Goal: Task Accomplishment & Management: Manage account settings

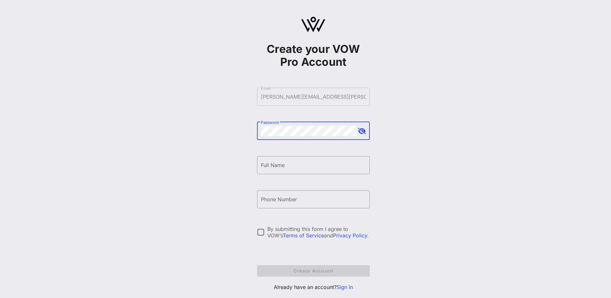
click at [363, 130] on button "append icon" at bounding box center [362, 131] width 8 height 6
click at [298, 165] on input "Full Name" at bounding box center [313, 165] width 105 height 10
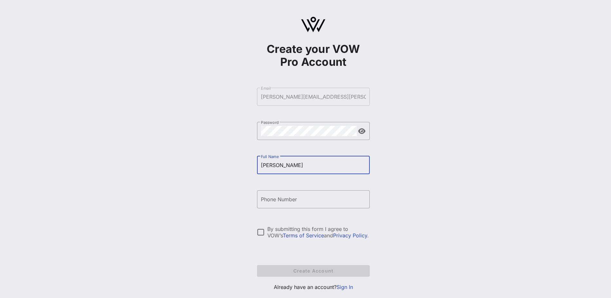
type input "[PERSON_NAME]"
type input "R"
click at [298, 165] on input "[PERSON_NAME]" at bounding box center [313, 165] width 105 height 10
type input "[PERSON_NAME]"
click at [294, 199] on input "Phone Number" at bounding box center [313, 199] width 105 height 10
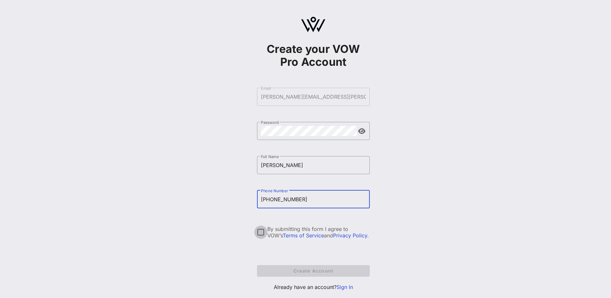
type input "+12022076224"
click at [259, 230] on div at bounding box center [260, 231] width 11 height 11
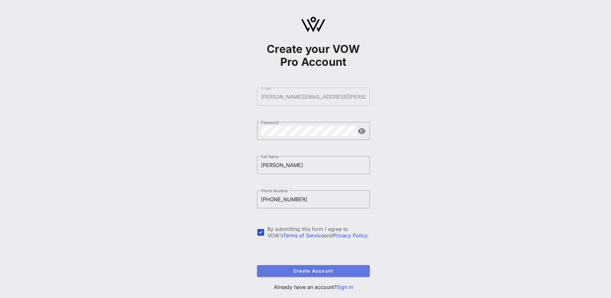
click at [285, 271] on span "Create Account" at bounding box center [313, 270] width 102 height 5
click at [345, 287] on link "Sign In" at bounding box center [345, 286] width 16 height 6
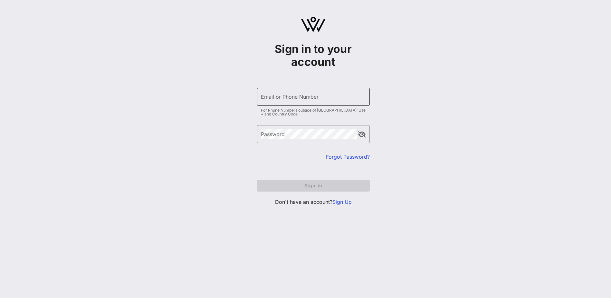
click at [266, 97] on input "Email or Phone Number" at bounding box center [313, 96] width 105 height 10
type input "[PERSON_NAME][EMAIL_ADDRESS][PERSON_NAME][DOMAIN_NAME]"
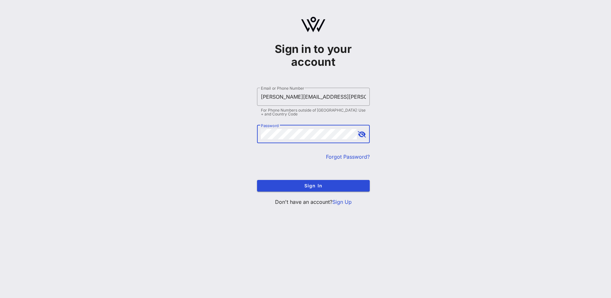
click at [360, 132] on button "append icon" at bounding box center [362, 134] width 8 height 6
click at [332, 187] on span "Sign In" at bounding box center [313, 185] width 102 height 5
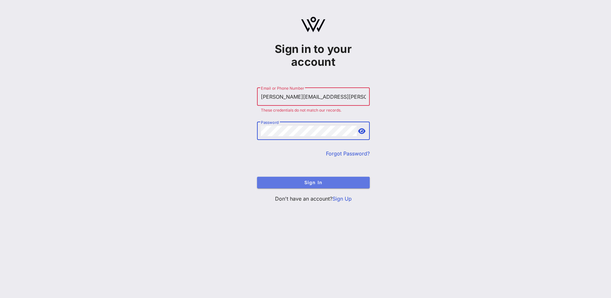
click at [297, 180] on span "Sign In" at bounding box center [313, 181] width 102 height 5
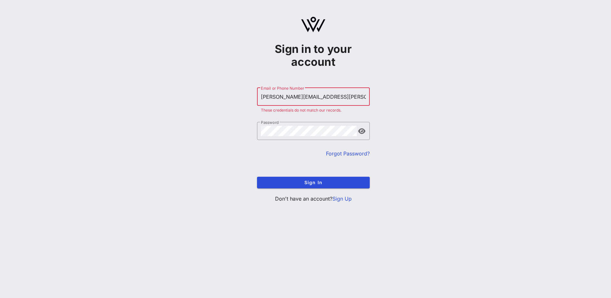
click at [341, 151] on link "Forgot Password?" at bounding box center [348, 153] width 44 height 6
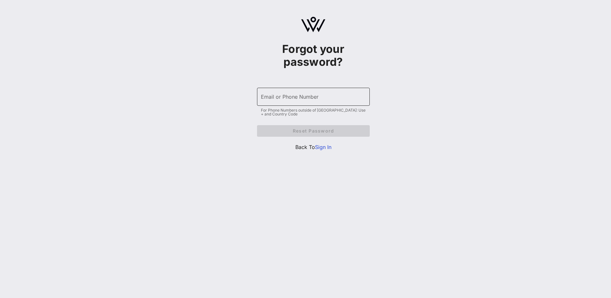
click at [320, 95] on input "Email or Phone Number" at bounding box center [313, 96] width 105 height 10
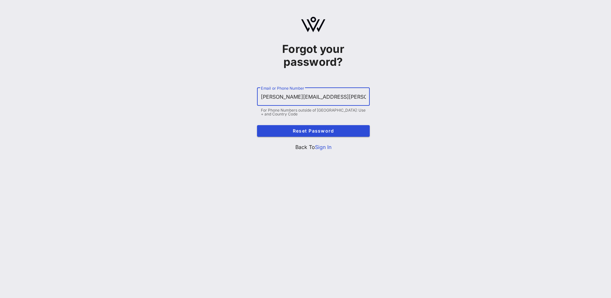
type input "[PERSON_NAME][EMAIL_ADDRESS][PERSON_NAME][DOMAIN_NAME]"
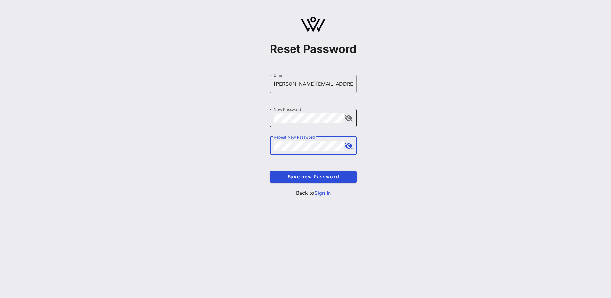
click at [351, 121] on button "append icon" at bounding box center [349, 118] width 8 height 6
click at [307, 177] on span "Save new Password" at bounding box center [313, 176] width 76 height 5
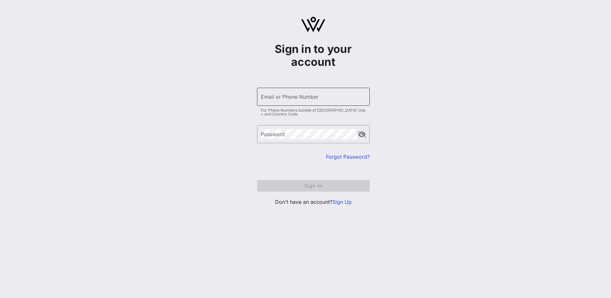
click at [272, 95] on div "Email or Phone Number" at bounding box center [313, 97] width 105 height 18
type input "[PERSON_NAME][EMAIL_ADDRESS][PERSON_NAME][DOMAIN_NAME]"
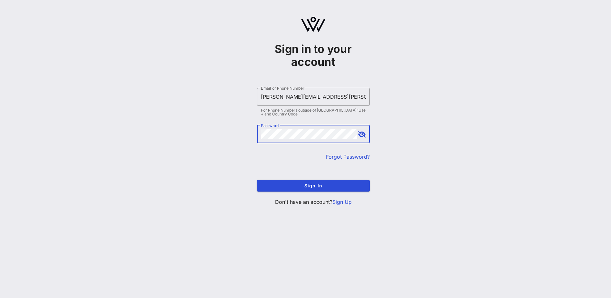
click at [359, 134] on button "append icon" at bounding box center [362, 134] width 8 height 6
click at [314, 188] on span "Sign In" at bounding box center [313, 185] width 102 height 5
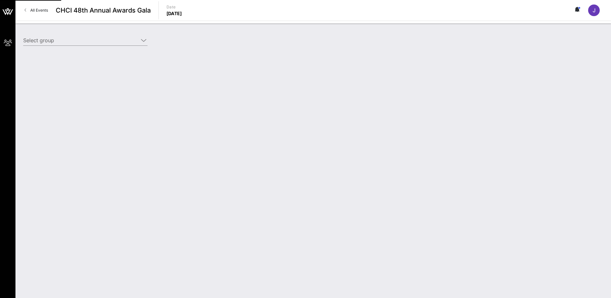
type input "Salt River Project (Salt River Project) [[PERSON_NAME], [PERSON_NAME][EMAIL_ADD…"
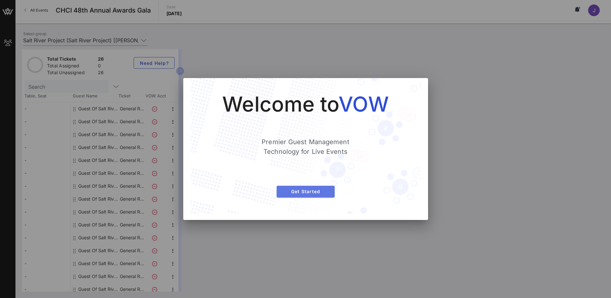
click at [314, 188] on button "Get Started" at bounding box center [306, 192] width 58 height 12
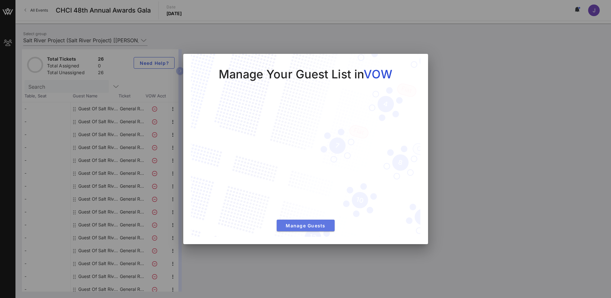
click at [300, 228] on span "Manage Guests" at bounding box center [306, 225] width 48 height 5
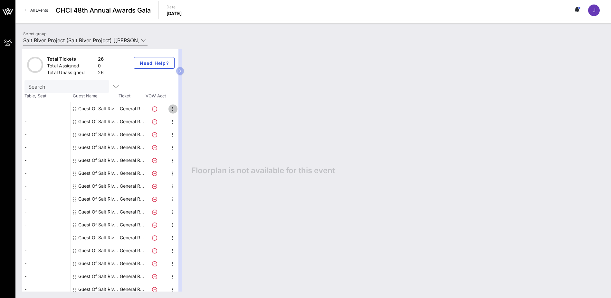
click at [170, 107] on icon "button" at bounding box center [173, 109] width 8 height 8
click at [182, 110] on div "Edit" at bounding box center [188, 110] width 23 height 13
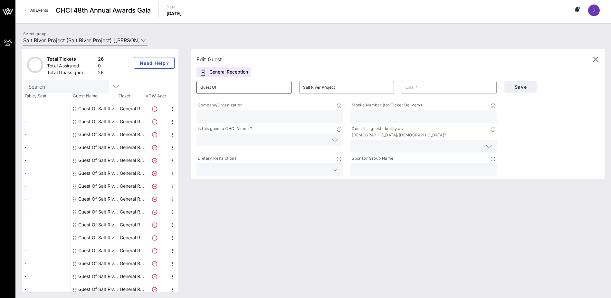
click at [226, 83] on input "Guest Of" at bounding box center [243, 87] width 87 height 10
type input "G"
type input "[PERSON_NAME]"
type input "D"
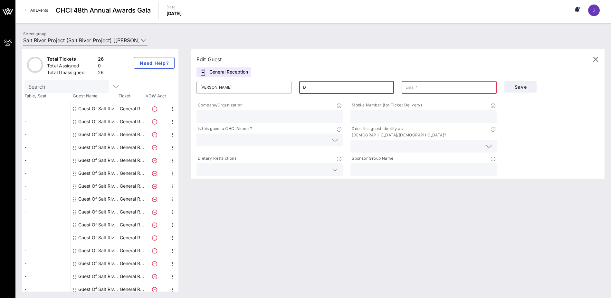
click at [317, 89] on input "D" at bounding box center [346, 87] width 87 height 10
type input "d"
type input "[PERSON_NAME]"
click at [438, 89] on input "text" at bounding box center [449, 87] width 87 height 10
paste input "[PERSON_NAME][EMAIL_ADDRESS][PERSON_NAME][DOMAIN_NAME]"
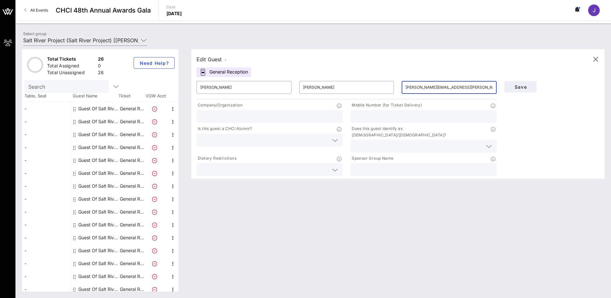
type input "[PERSON_NAME][EMAIL_ADDRESS][PERSON_NAME][DOMAIN_NAME]"
click at [304, 117] on input "text" at bounding box center [269, 116] width 139 height 8
type input "SRP"
click at [305, 144] on div at bounding box center [269, 139] width 139 height 13
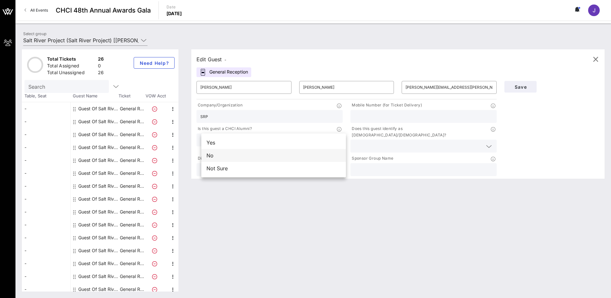
click at [299, 156] on div "No" at bounding box center [273, 155] width 145 height 13
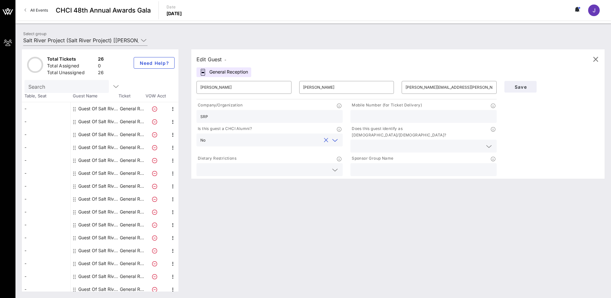
click at [287, 165] on input "text" at bounding box center [264, 169] width 128 height 8
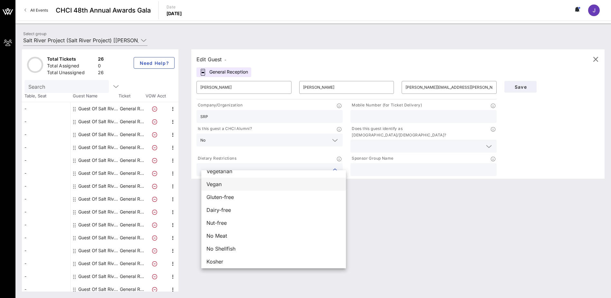
scroll to position [10, 0]
click at [427, 211] on div "Edit Guest - General Reception ​ [PERSON_NAME] ​ [PERSON_NAME] ​ [PERSON_NAME][…" at bounding box center [395, 170] width 420 height 242
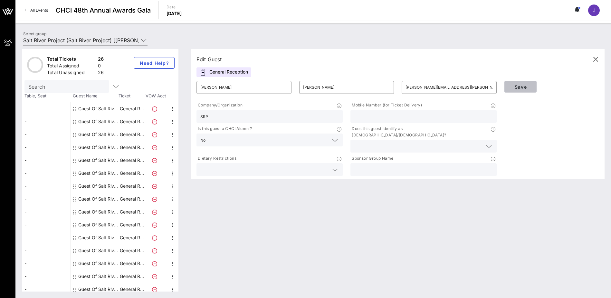
click at [524, 85] on span "Save" at bounding box center [521, 86] width 22 height 5
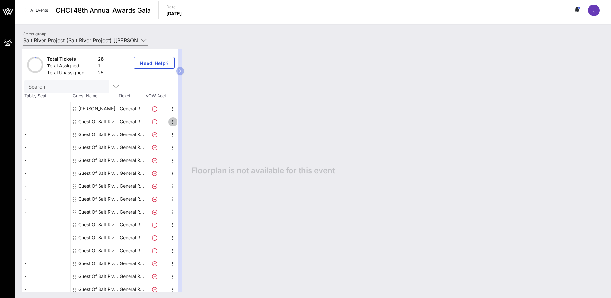
click at [172, 123] on icon "button" at bounding box center [173, 122] width 8 height 8
click at [182, 122] on div "Edit" at bounding box center [188, 123] width 23 height 13
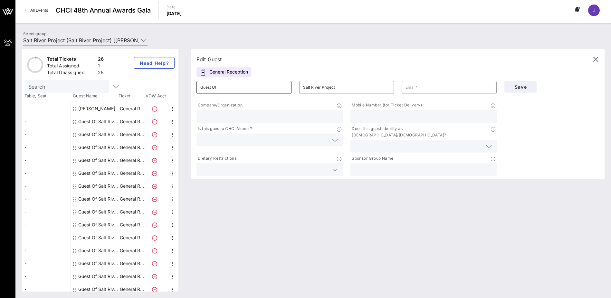
click at [214, 91] on input "Guest Of" at bounding box center [243, 87] width 87 height 10
click at [227, 88] on input "Guest Of" at bounding box center [243, 87] width 87 height 10
type input "[PERSON_NAME]"
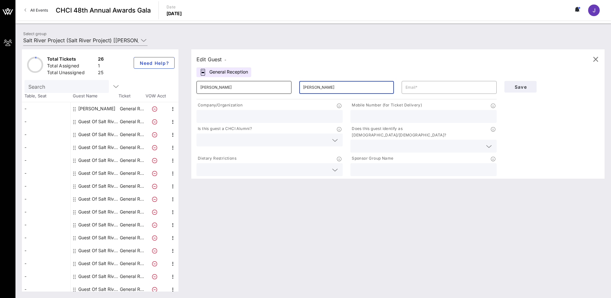
type input "[PERSON_NAME]"
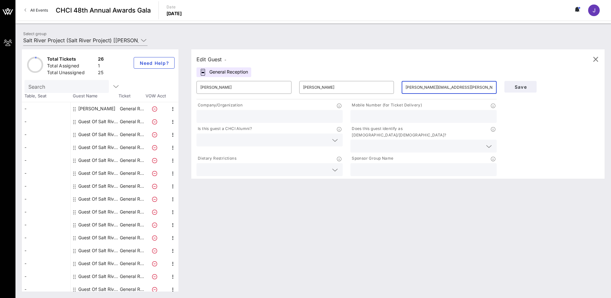
type input "[PERSON_NAME][EMAIL_ADDRESS][PERSON_NAME][DOMAIN_NAME]"
click at [227, 121] on div at bounding box center [269, 116] width 139 height 13
type input "SRP"
click at [514, 90] on button "Save" at bounding box center [520, 87] width 32 height 12
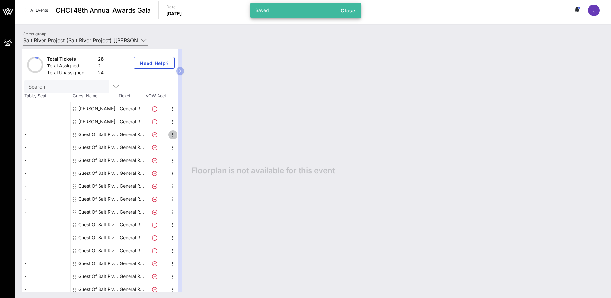
click at [171, 132] on icon "button" at bounding box center [173, 135] width 8 height 8
click at [183, 138] on div "Edit" at bounding box center [189, 136] width 13 height 5
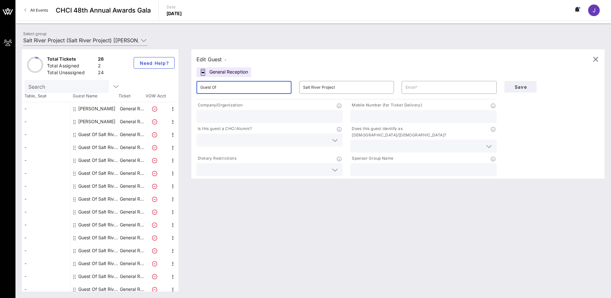
click at [212, 88] on input "Guest Of" at bounding box center [243, 87] width 87 height 10
type input "Diego"
type input "[PERSON_NAME]"
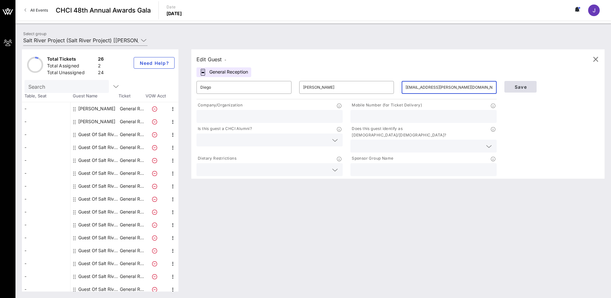
type input "[EMAIL_ADDRESS][PERSON_NAME][DOMAIN_NAME]"
click at [511, 85] on button "Save" at bounding box center [520, 87] width 32 height 12
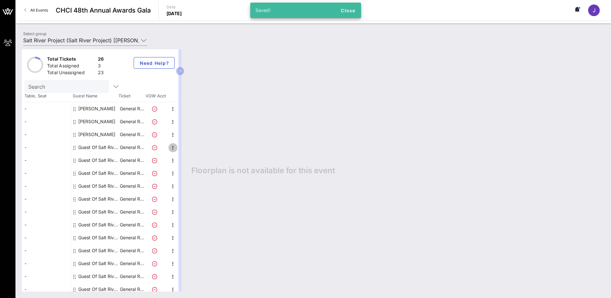
click at [170, 147] on icon "button" at bounding box center [173, 148] width 8 height 8
click at [184, 149] on div "Edit" at bounding box center [189, 149] width 13 height 5
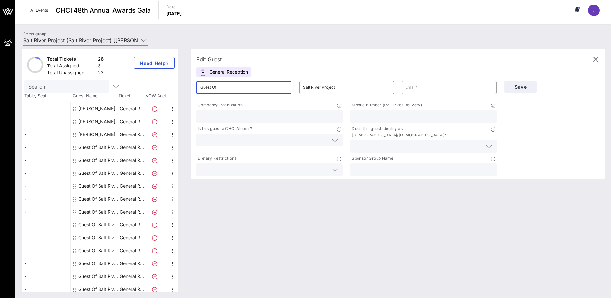
click at [220, 89] on input "Guest Of" at bounding box center [243, 87] width 87 height 10
type input "[PERSON_NAME]"
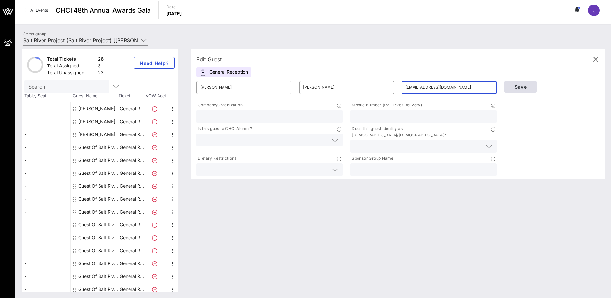
type input "[EMAIL_ADDRESS][DOMAIN_NAME]"
click at [521, 89] on span "Save" at bounding box center [521, 86] width 22 height 5
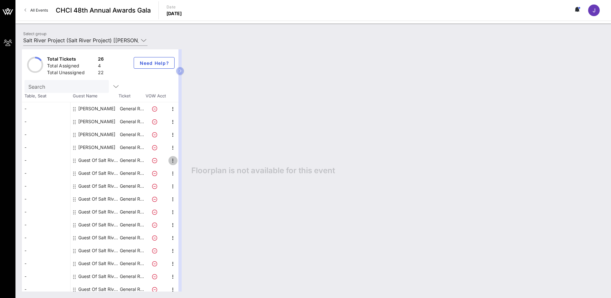
click at [168, 160] on span "button" at bounding box center [172, 161] width 9 height 8
click at [193, 161] on div "Edit" at bounding box center [189, 162] width 13 height 5
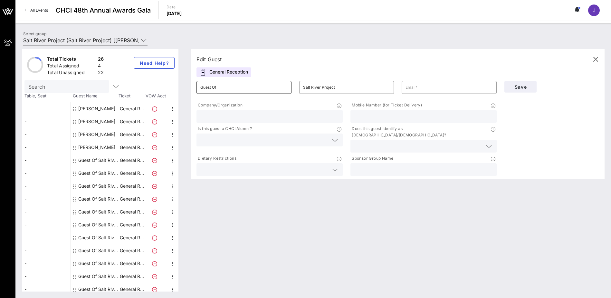
click at [244, 82] on input "Guest Of" at bounding box center [243, 87] width 87 height 10
type input "[PERSON_NAME]"
type input "Wheatcroft"
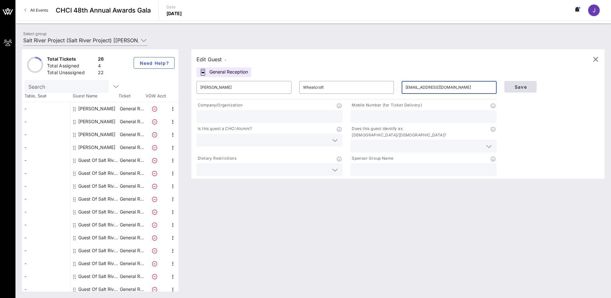
type input "[EMAIL_ADDRESS][DOMAIN_NAME]"
click at [518, 88] on span "Save" at bounding box center [521, 86] width 22 height 5
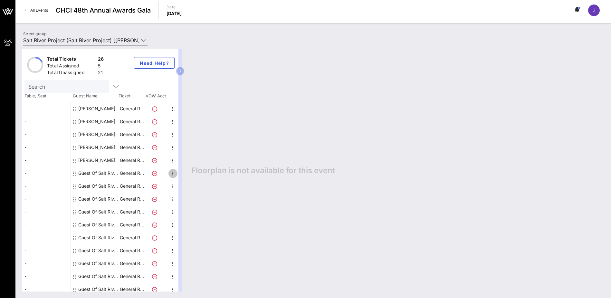
click at [171, 174] on icon "button" at bounding box center [173, 173] width 8 height 8
click at [180, 174] on div "Edit" at bounding box center [188, 175] width 23 height 13
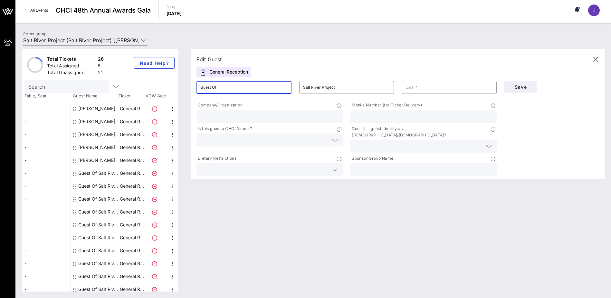
click at [225, 86] on input "Guest Of" at bounding box center [243, 87] width 87 height 10
type input "[PERSON_NAME]"
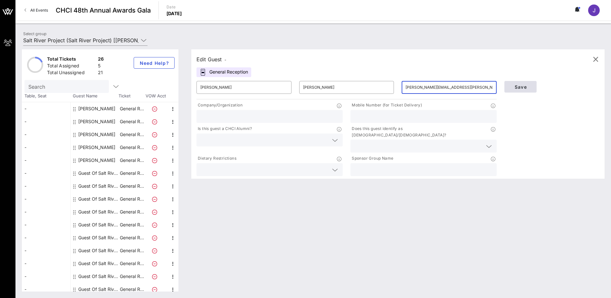
type input "[PERSON_NAME][EMAIL_ADDRESS][PERSON_NAME][DOMAIN_NAME]"
click at [516, 88] on span "Save" at bounding box center [521, 86] width 22 height 5
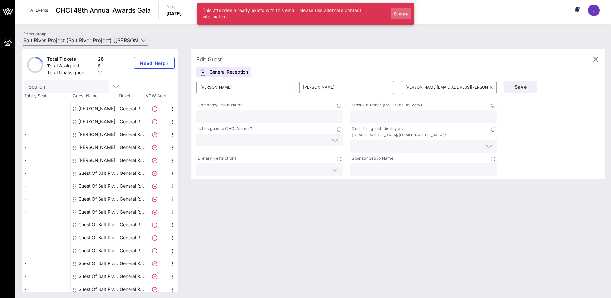
click at [403, 11] on span "Close" at bounding box center [400, 13] width 15 height 5
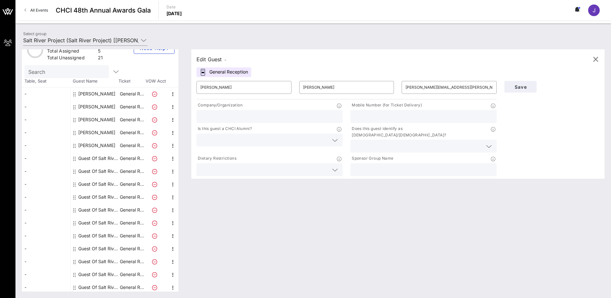
scroll to position [0, 0]
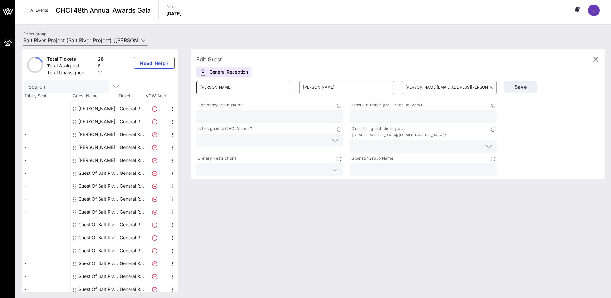
click at [210, 87] on input "[PERSON_NAME]" at bounding box center [243, 87] width 87 height 10
type input "[PERSON_NAME]"
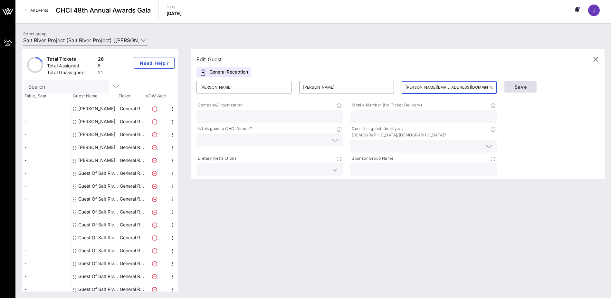
type input "[PERSON_NAME][EMAIL_ADDRESS][DOMAIN_NAME]"
click at [516, 89] on span "Save" at bounding box center [521, 86] width 22 height 5
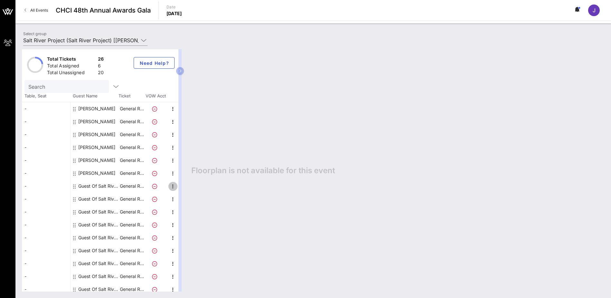
click at [168, 186] on span "button" at bounding box center [172, 186] width 9 height 8
click at [178, 188] on div "Edit" at bounding box center [188, 188] width 23 height 13
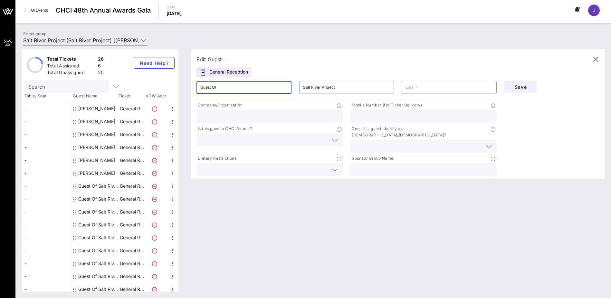
click at [237, 90] on input "Guest Of" at bounding box center [243, 87] width 87 height 10
type input "[PERSON_NAME]"
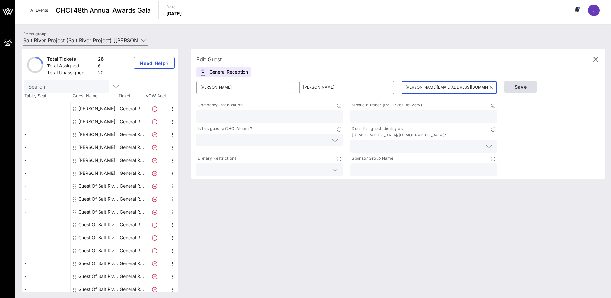
type input "[PERSON_NAME][EMAIL_ADDRESS][DOMAIN_NAME]"
click at [517, 88] on span "Save" at bounding box center [521, 86] width 22 height 5
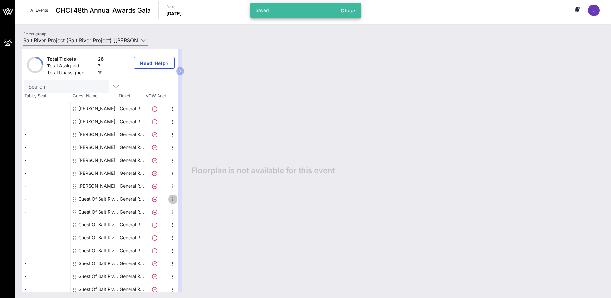
click at [172, 199] on icon "button" at bounding box center [173, 199] width 8 height 8
click at [180, 201] on div "Edit" at bounding box center [188, 201] width 23 height 13
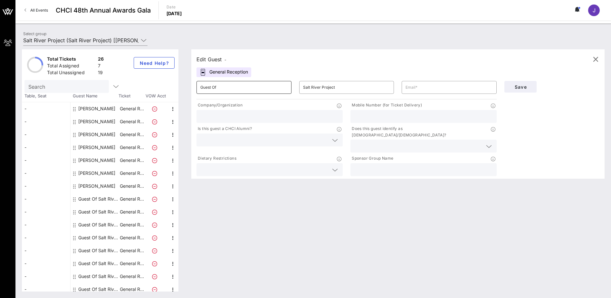
click at [210, 84] on input "Guest Of" at bounding box center [243, 87] width 87 height 10
type input "[PERSON_NAME]"
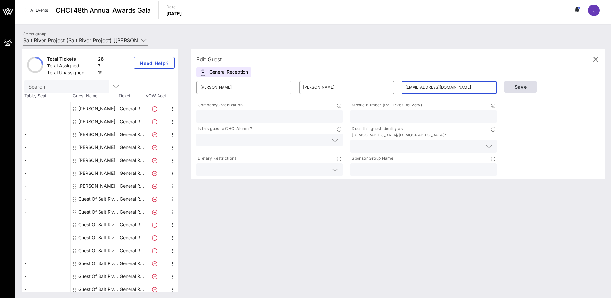
type input "[EMAIL_ADDRESS][DOMAIN_NAME]"
click at [514, 88] on span "Save" at bounding box center [521, 86] width 22 height 5
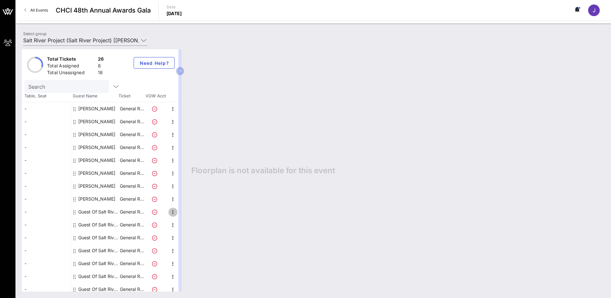
click at [173, 210] on icon "button" at bounding box center [173, 212] width 8 height 8
click at [187, 213] on div "Edit" at bounding box center [189, 213] width 13 height 5
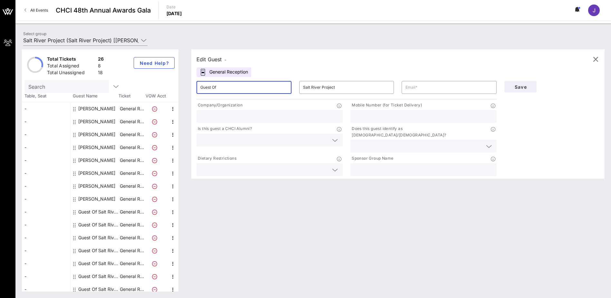
click at [233, 85] on input "Guest Of" at bounding box center [243, 87] width 87 height 10
type input "[GEOGRAPHIC_DATA]"
type input "[PERSON_NAME]"
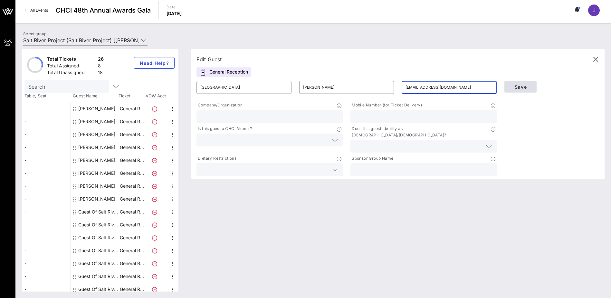
type input "[EMAIL_ADDRESS][DOMAIN_NAME]"
click at [509, 90] on button "Save" at bounding box center [520, 87] width 32 height 12
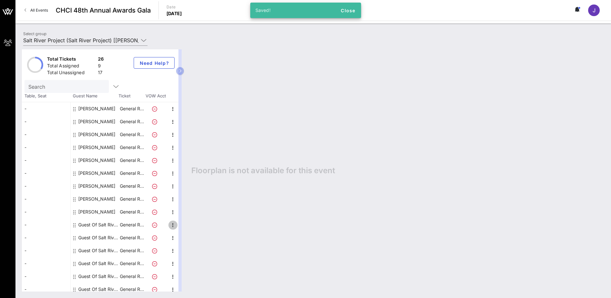
click at [175, 224] on icon "button" at bounding box center [173, 225] width 8 height 8
click at [185, 228] on div "Edit" at bounding box center [189, 226] width 13 height 5
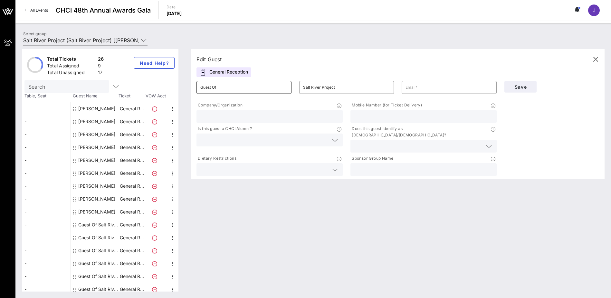
click at [219, 91] on input "Guest Of" at bounding box center [243, 87] width 87 height 10
click at [219, 89] on input "Guest Of" at bounding box center [243, 87] width 87 height 10
type input "[PERSON_NAME]"
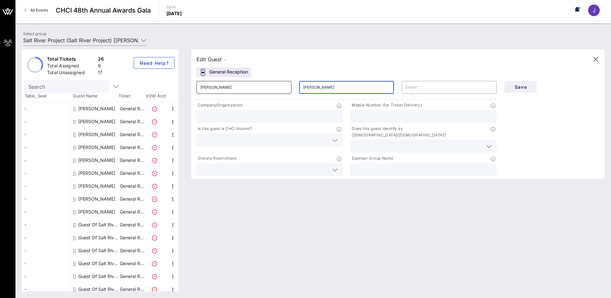
type input "[PERSON_NAME]"
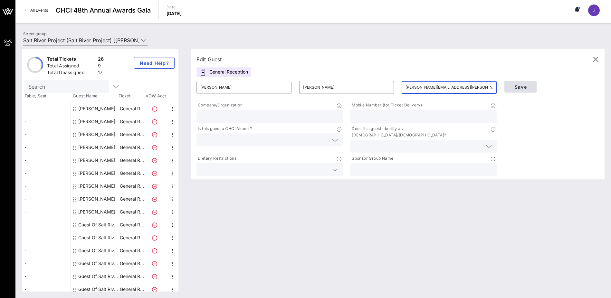
type input "[PERSON_NAME][EMAIL_ADDRESS][PERSON_NAME][DOMAIN_NAME]"
click at [516, 87] on span "Save" at bounding box center [521, 86] width 22 height 5
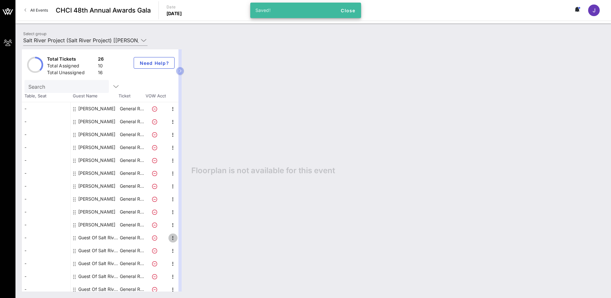
click at [173, 237] on icon "button" at bounding box center [173, 238] width 8 height 8
click at [180, 238] on div "Edit" at bounding box center [188, 239] width 23 height 13
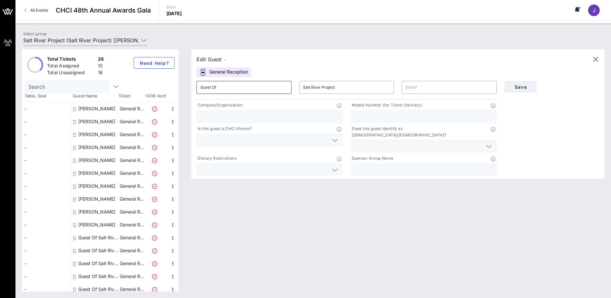
click at [243, 85] on input "Guest Of" at bounding box center [243, 87] width 87 height 10
type input "[PERSON_NAME]"
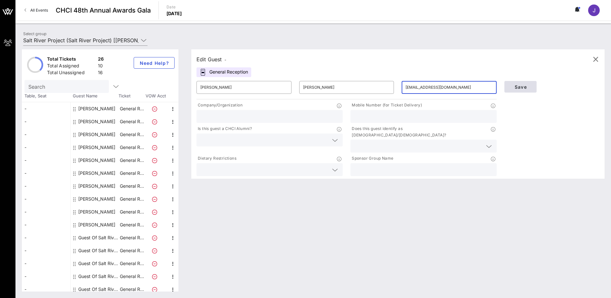
type input "[EMAIL_ADDRESS][DOMAIN_NAME]"
click at [521, 88] on span "Save" at bounding box center [521, 86] width 22 height 5
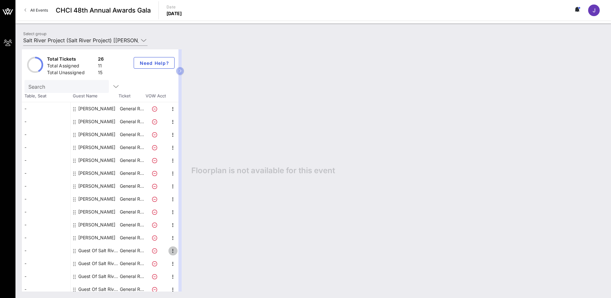
click at [171, 248] on icon "button" at bounding box center [173, 251] width 8 height 8
click at [184, 251] on div "Edit" at bounding box center [189, 252] width 13 height 5
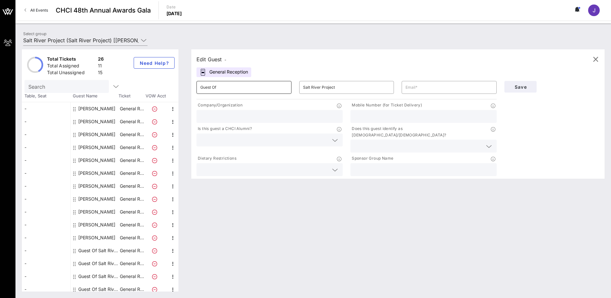
click at [238, 87] on input "Guest Of" at bounding box center [243, 87] width 87 height 10
type input "[PERSON_NAME]"
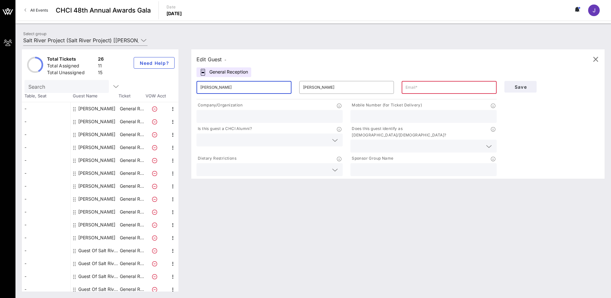
click at [238, 87] on input "[PERSON_NAME]" at bounding box center [243, 87] width 87 height 10
type input "[PERSON_NAME]"
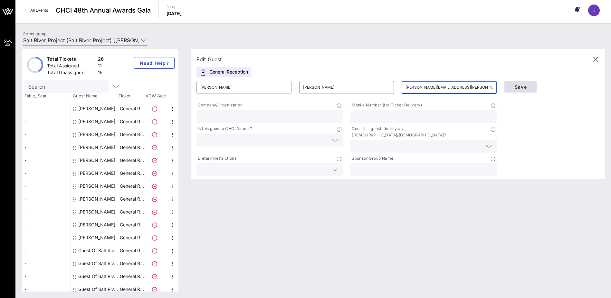
type input "[PERSON_NAME][EMAIL_ADDRESS][PERSON_NAME][DOMAIN_NAME]"
click at [519, 87] on span "Save" at bounding box center [521, 86] width 22 height 5
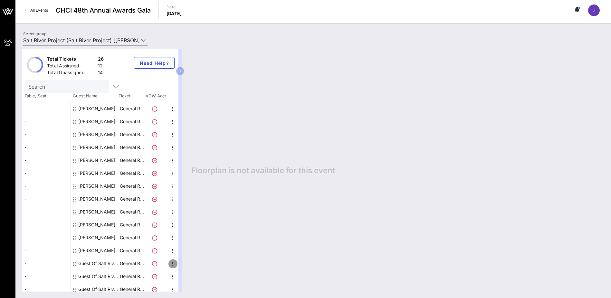
click at [172, 262] on icon "button" at bounding box center [173, 264] width 8 height 8
click at [184, 265] on div "Edit" at bounding box center [189, 265] width 13 height 5
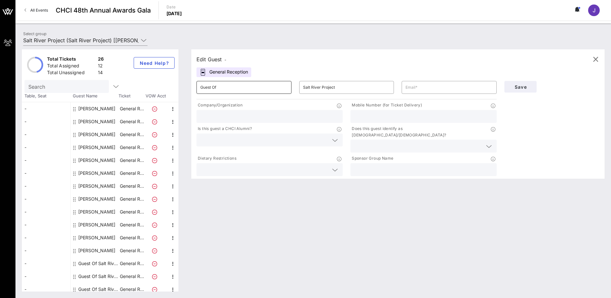
click at [237, 84] on input "Guest Of" at bounding box center [243, 87] width 87 height 10
type input "Max"
type input "[PERSON_NAME]"
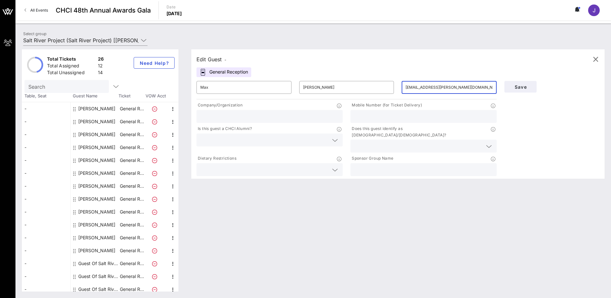
drag, startPoint x: 463, startPoint y: 90, endPoint x: 438, endPoint y: 92, distance: 24.6
click at [438, 92] on input "[EMAIL_ADDRESS][PERSON_NAME][DOMAIN_NAME]" at bounding box center [449, 87] width 87 height 10
type input "[EMAIL_ADDRESS][PERSON_NAME][DOMAIN_NAME]"
click at [525, 86] on span "Save" at bounding box center [521, 86] width 22 height 5
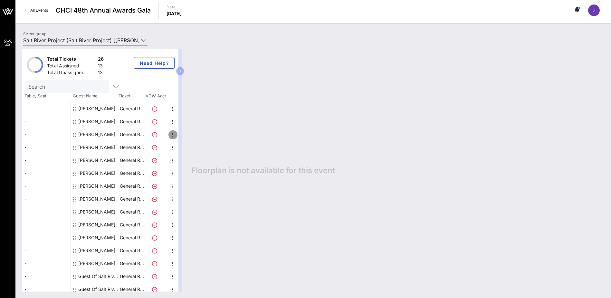
click at [171, 134] on icon "button" at bounding box center [173, 135] width 8 height 8
click at [186, 138] on div "Edit" at bounding box center [189, 136] width 13 height 5
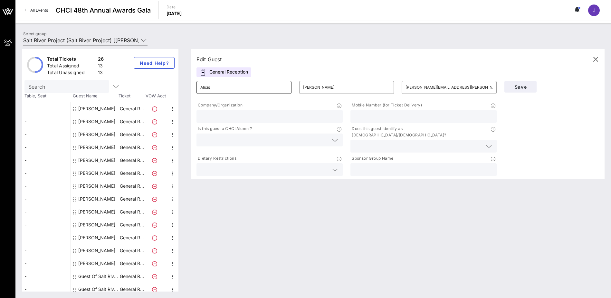
click at [232, 85] on input "Alicis" at bounding box center [243, 87] width 87 height 10
type input "[PERSON_NAME]"
click at [522, 87] on span "Save" at bounding box center [521, 86] width 22 height 5
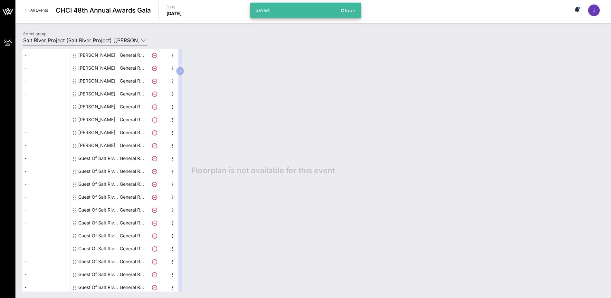
scroll to position [129, 0]
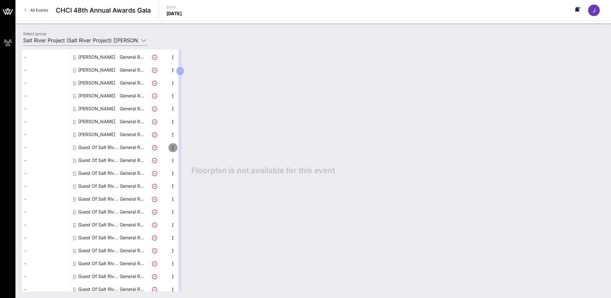
click at [174, 146] on icon "button" at bounding box center [173, 148] width 8 height 8
click at [187, 150] on div "Edit" at bounding box center [189, 149] width 13 height 5
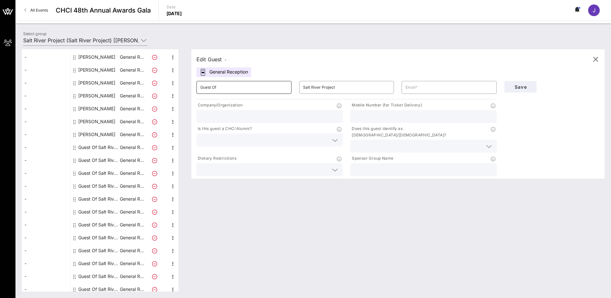
click at [244, 87] on input "Guest Of" at bounding box center [243, 87] width 87 height 10
type input "[PERSON_NAME]"
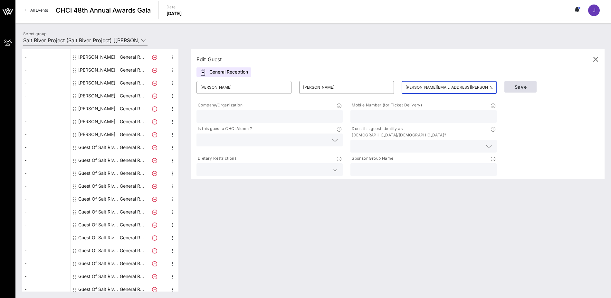
type input "[PERSON_NAME][EMAIL_ADDRESS][PERSON_NAME][DOMAIN_NAME]"
click at [523, 85] on span "Save" at bounding box center [521, 86] width 22 height 5
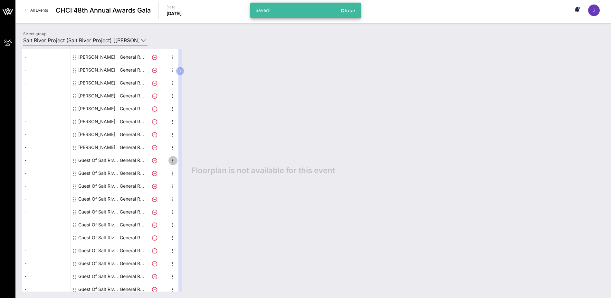
click at [173, 161] on icon "button" at bounding box center [173, 161] width 8 height 8
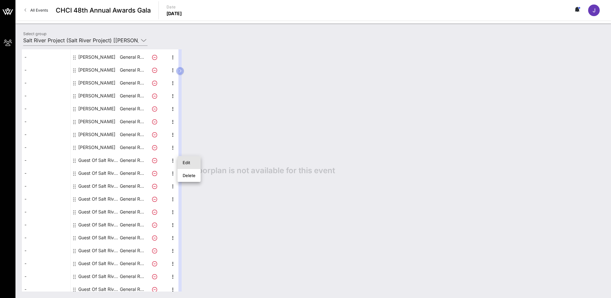
click at [181, 164] on div "Edit" at bounding box center [188, 162] width 23 height 13
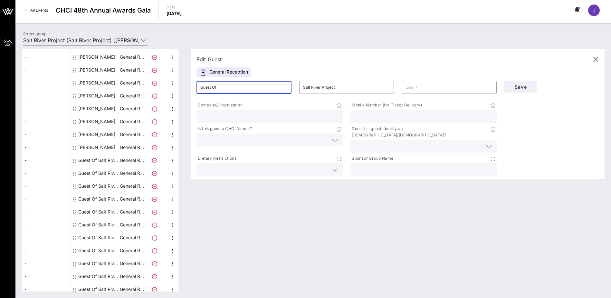
click at [232, 89] on input "Guest Of" at bounding box center [243, 87] width 87 height 10
type input "[PERSON_NAME]"
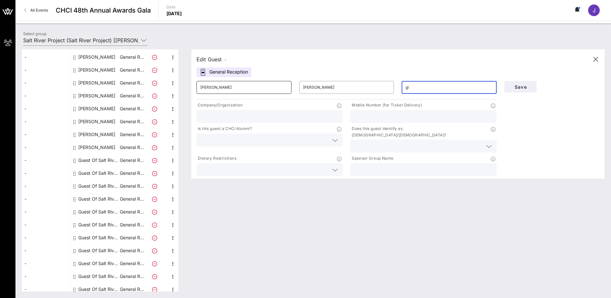
type input "g"
type input "[PERSON_NAME][EMAIL_ADDRESS][DOMAIN_NAME]"
click at [514, 86] on span "Save" at bounding box center [521, 86] width 22 height 5
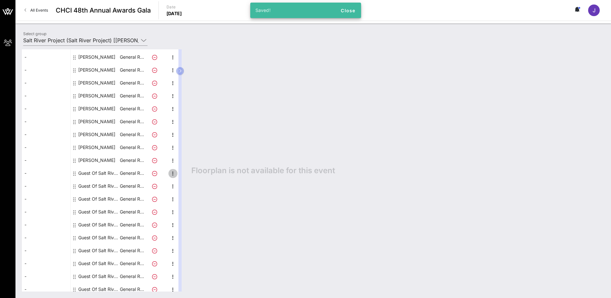
click at [170, 172] on icon "button" at bounding box center [173, 173] width 8 height 8
click at [183, 174] on div "Edit" at bounding box center [189, 175] width 13 height 5
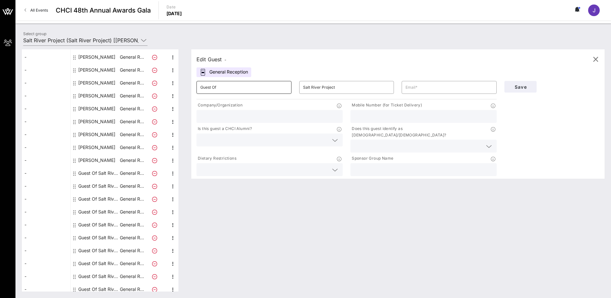
click at [221, 91] on input "Guest Of" at bounding box center [243, 87] width 87 height 10
type input "[PERSON_NAME]"
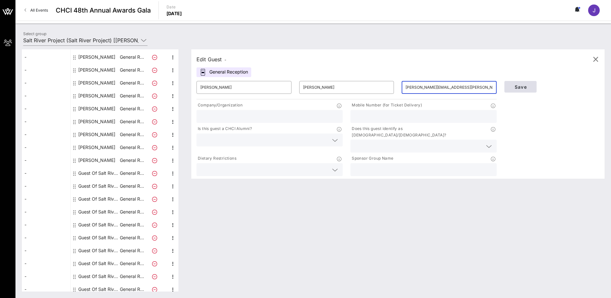
type input "[PERSON_NAME][EMAIL_ADDRESS][PERSON_NAME][DOMAIN_NAME]"
click at [512, 86] on span "Save" at bounding box center [521, 86] width 22 height 5
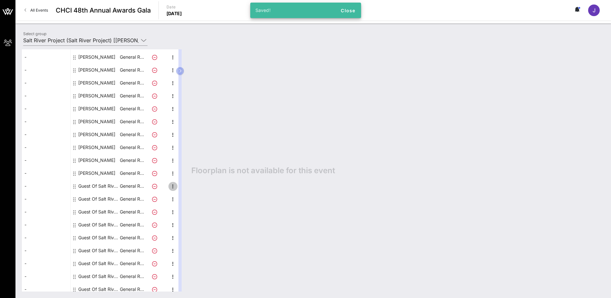
click at [170, 185] on icon "button" at bounding box center [173, 186] width 8 height 8
click at [186, 189] on div "Edit" at bounding box center [189, 188] width 13 height 5
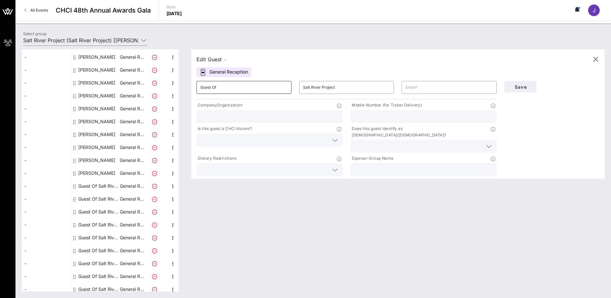
click at [237, 90] on input "Guest Of" at bounding box center [243, 87] width 87 height 10
type input "[PERSON_NAME]"
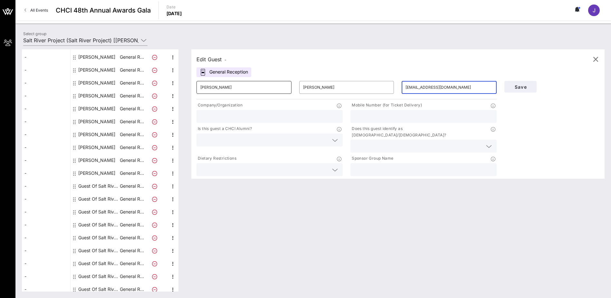
type input "[EMAIL_ADDRESS][DOMAIN_NAME]"
click at [514, 87] on span "Save" at bounding box center [521, 86] width 22 height 5
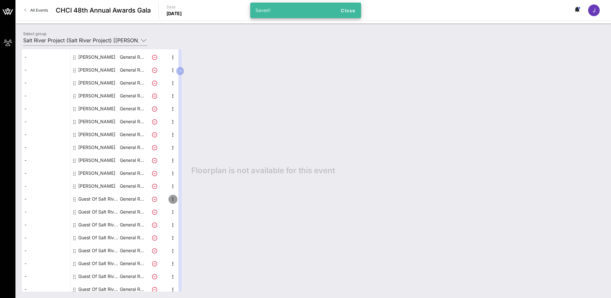
click at [172, 200] on icon "button" at bounding box center [173, 199] width 8 height 8
click at [188, 199] on div "Edit" at bounding box center [189, 200] width 13 height 5
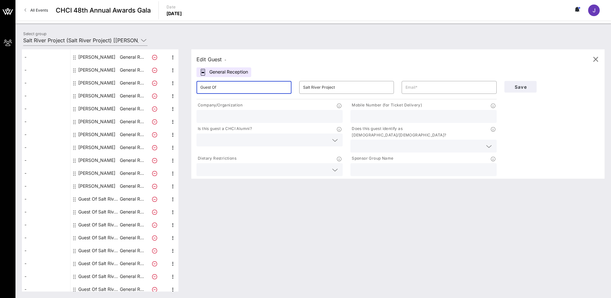
click at [242, 91] on input "Guest Of" at bounding box center [243, 87] width 87 height 10
type input "[PERSON_NAME]"
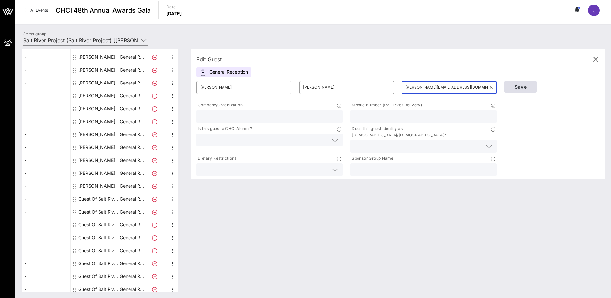
type input "[PERSON_NAME][EMAIL_ADDRESS][DOMAIN_NAME]"
click at [517, 88] on span "Save" at bounding box center [521, 86] width 22 height 5
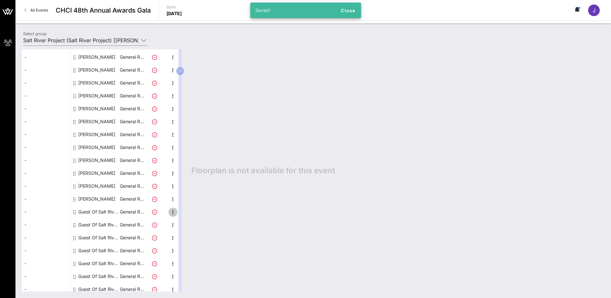
click at [172, 210] on icon "button" at bounding box center [173, 212] width 8 height 8
click at [186, 212] on div "Edit" at bounding box center [189, 213] width 13 height 5
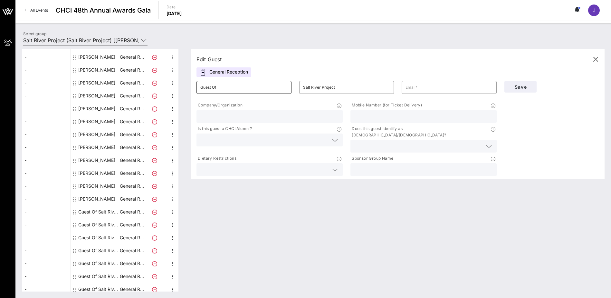
click at [247, 89] on input "Guest Of" at bounding box center [243, 87] width 87 height 10
type input "[PERSON_NAME]"
type input "O'Brien"
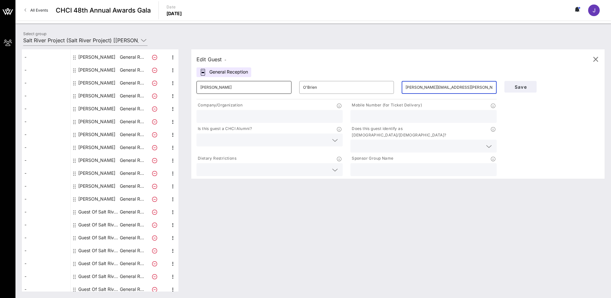
type input "[PERSON_NAME][EMAIL_ADDRESS][PERSON_NAME][DOMAIN_NAME]"
click at [523, 85] on span "Save" at bounding box center [521, 86] width 22 height 5
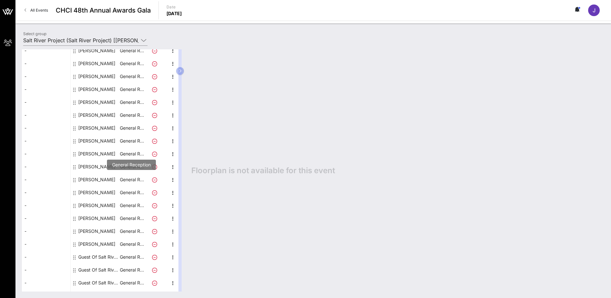
scroll to position [146, 0]
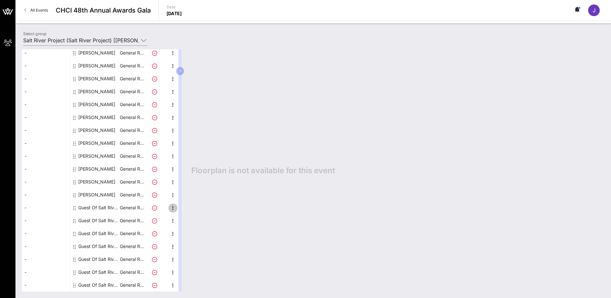
click at [173, 205] on icon "button" at bounding box center [173, 208] width 8 height 8
click at [181, 206] on div "Edit" at bounding box center [188, 209] width 23 height 13
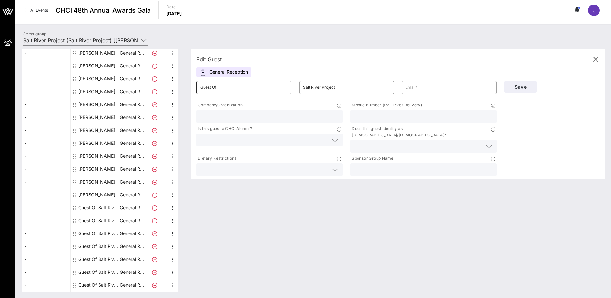
click at [221, 89] on input "Guest Of" at bounding box center [243, 87] width 87 height 10
type input "[PERSON_NAME]"
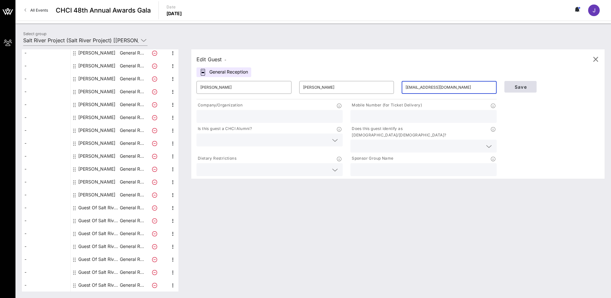
type input "[EMAIL_ADDRESS][DOMAIN_NAME]"
click at [514, 87] on span "Save" at bounding box center [521, 86] width 22 height 5
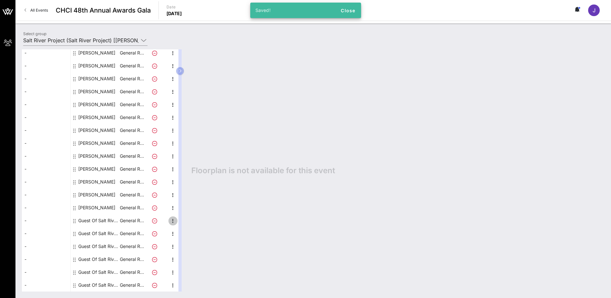
click at [172, 219] on icon "button" at bounding box center [173, 221] width 8 height 8
click at [184, 221] on div "Edit" at bounding box center [189, 222] width 13 height 5
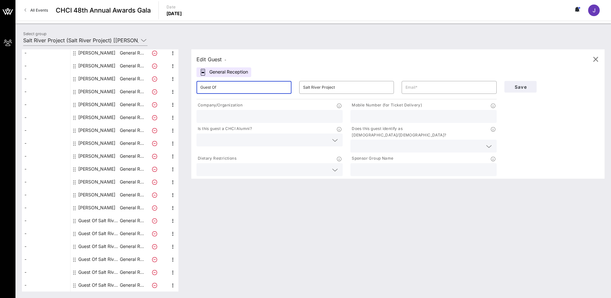
click at [234, 88] on input "Guest Of" at bounding box center [243, 87] width 87 height 10
type input "[PERSON_NAME]"
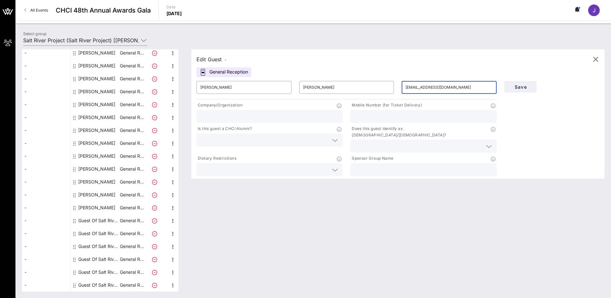
click at [432, 88] on input "[EMAIL_ADDRESS][DOMAIN_NAME]" at bounding box center [449, 87] width 87 height 10
click at [526, 89] on span "Save" at bounding box center [521, 86] width 22 height 5
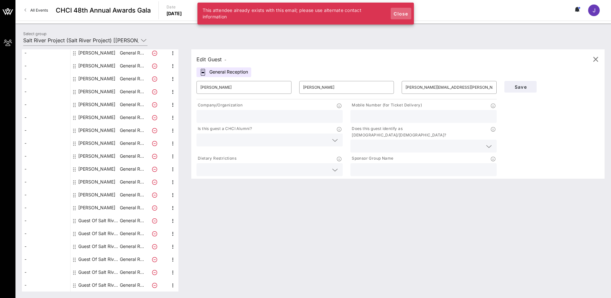
click at [399, 14] on span "Close" at bounding box center [400, 13] width 15 height 5
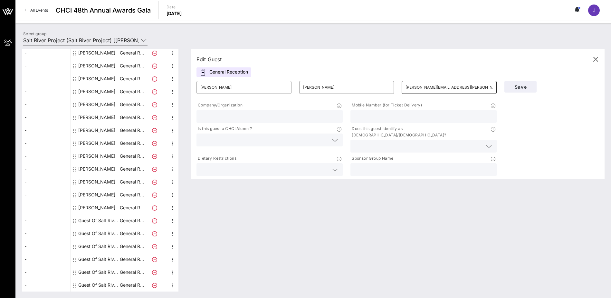
click at [429, 87] on input "[PERSON_NAME][EMAIL_ADDRESS][PERSON_NAME][DOMAIN_NAME]" at bounding box center [449, 87] width 87 height 10
type input "[EMAIL_ADDRESS][DOMAIN_NAME]"
click at [527, 86] on span "Save" at bounding box center [521, 86] width 22 height 5
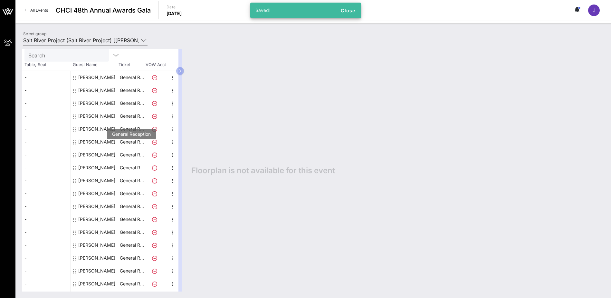
scroll to position [0, 0]
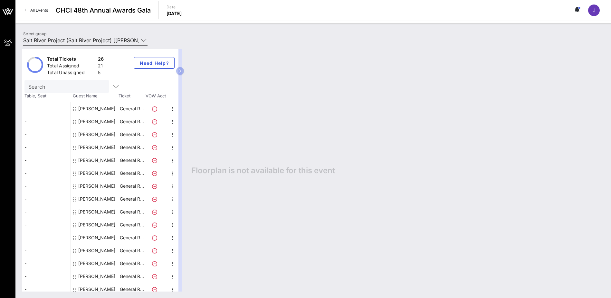
click at [99, 39] on input "Salt River Project (Salt River Project) [[PERSON_NAME], [PERSON_NAME][EMAIL_ADD…" at bounding box center [80, 40] width 115 height 10
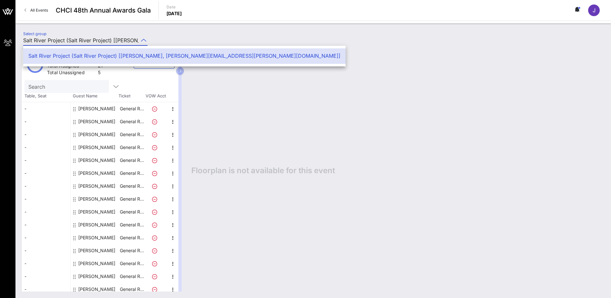
click at [99, 39] on input "Salt River Project (Salt River Project) [[PERSON_NAME], [PERSON_NAME][EMAIL_ADD…" at bounding box center [80, 40] width 115 height 10
click at [253, 131] on div "Floorplan is not available for this event" at bounding box center [395, 170] width 420 height 242
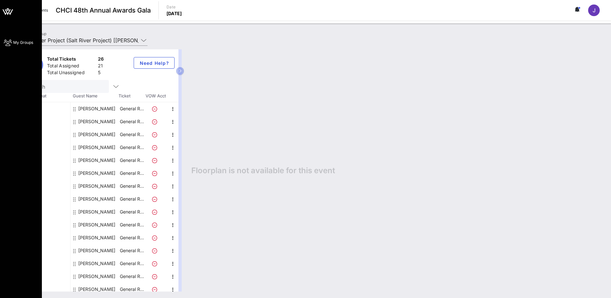
click at [16, 43] on span "My Groups" at bounding box center [23, 43] width 20 height 6
click at [9, 9] on icon at bounding box center [7, 11] width 15 height 15
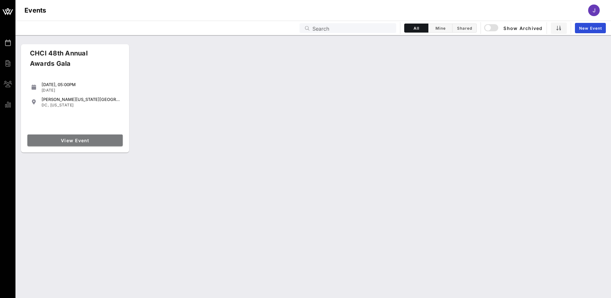
click at [90, 139] on span "View Event" at bounding box center [75, 140] width 90 height 5
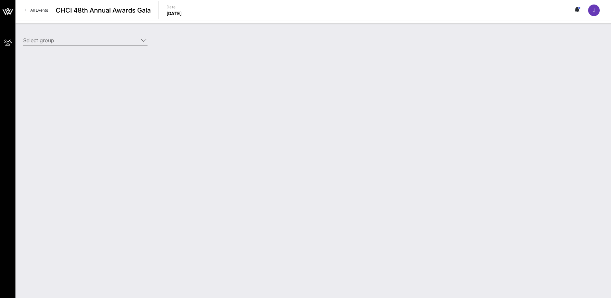
type input "Salt River Project (Salt River Project) [[PERSON_NAME], [PERSON_NAME][EMAIL_ADD…"
